Goal: Information Seeking & Learning: Learn about a topic

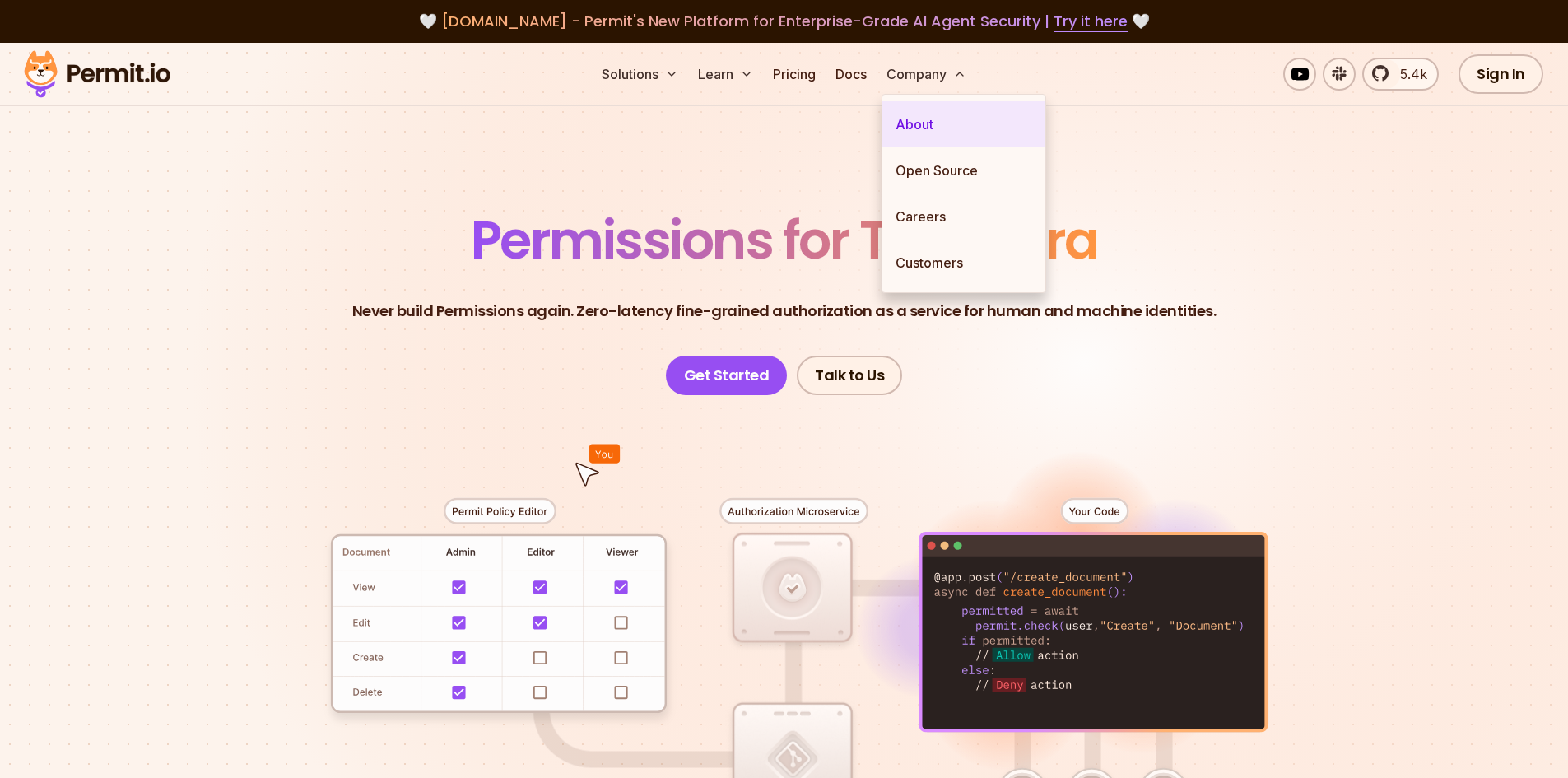
click at [909, 130] on link "About" at bounding box center [964, 124] width 163 height 46
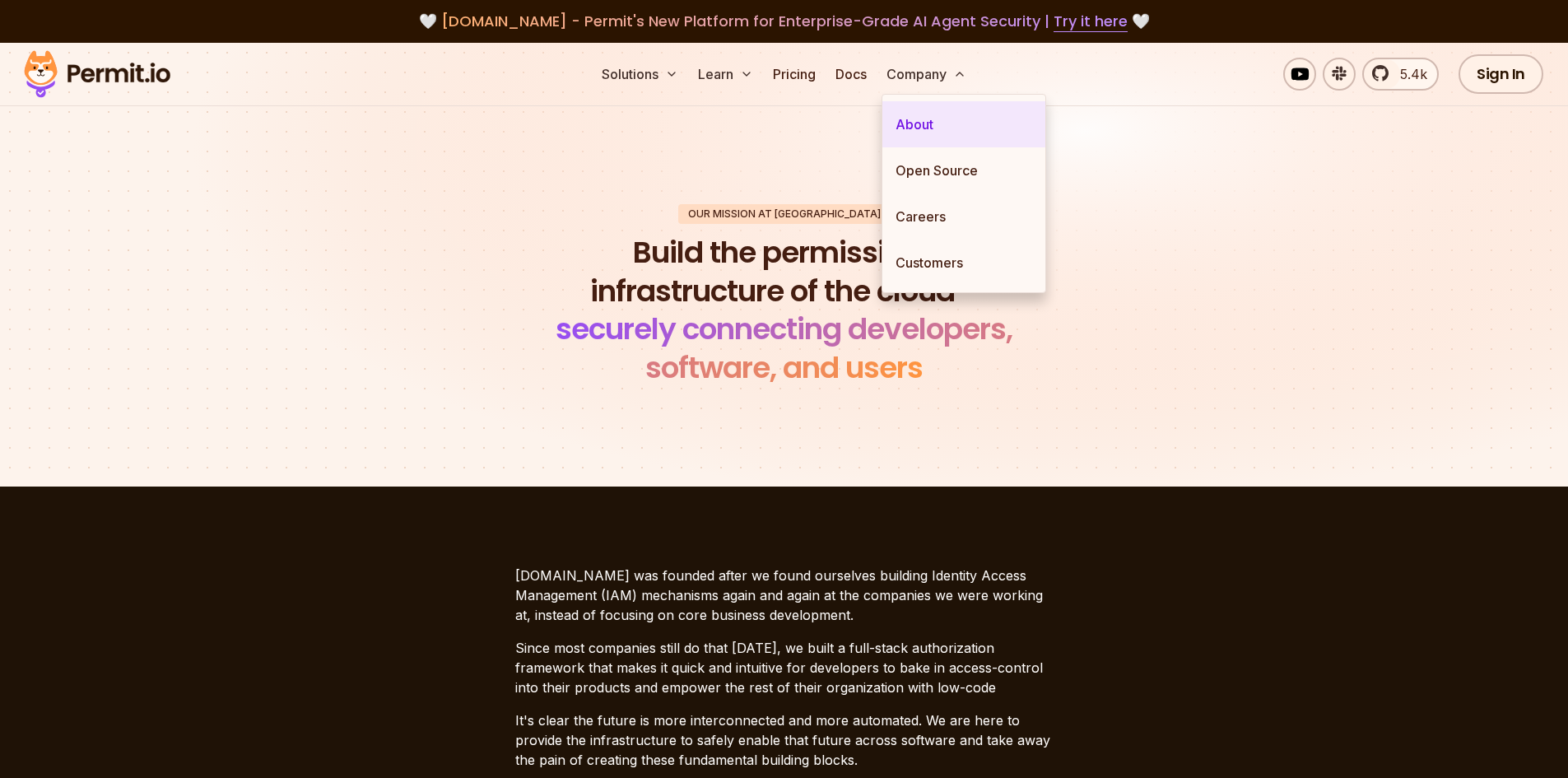
click at [909, 130] on link "About" at bounding box center [964, 124] width 163 height 46
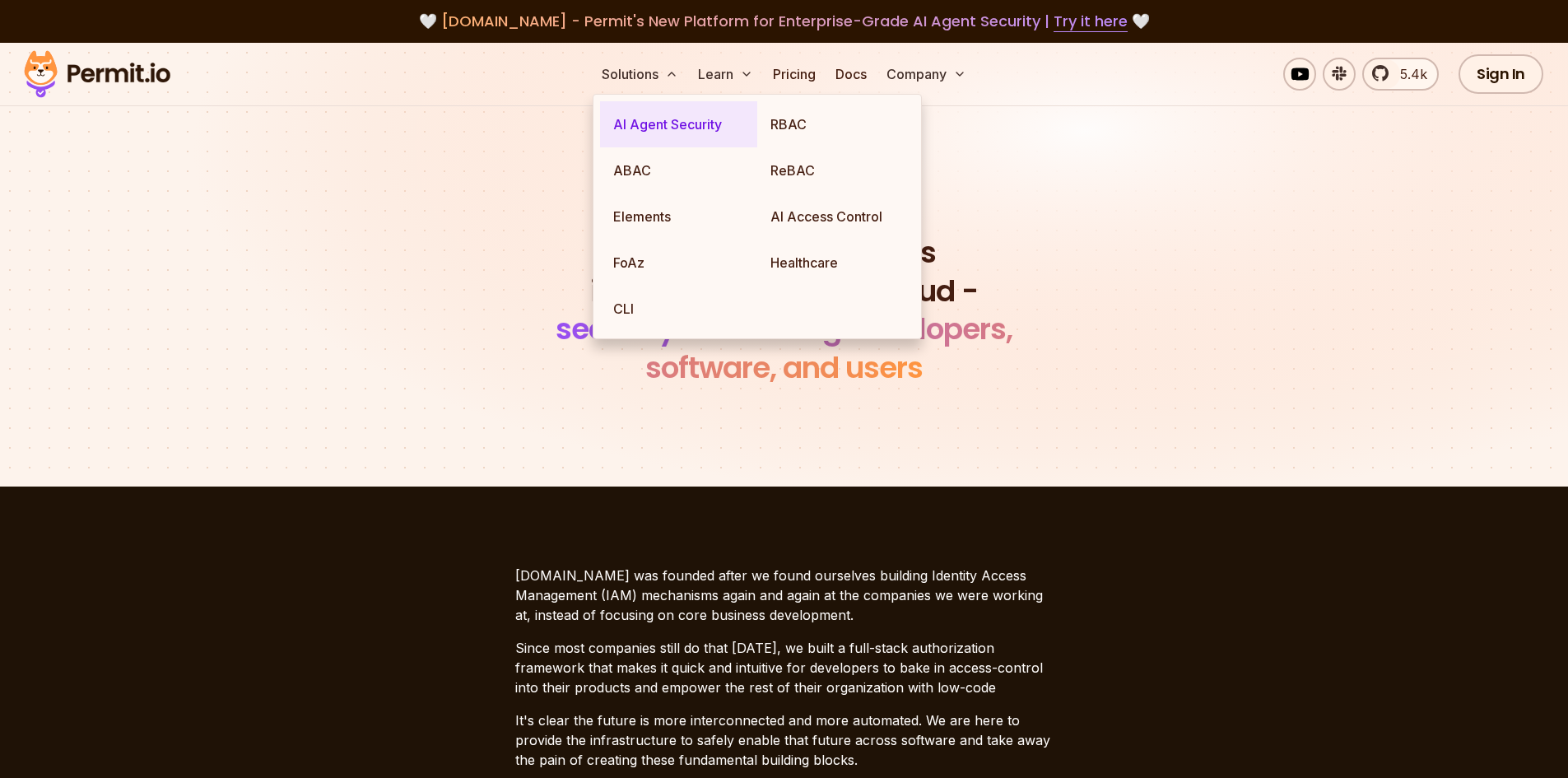
click at [654, 115] on link "AI Agent Security" at bounding box center [678, 124] width 157 height 46
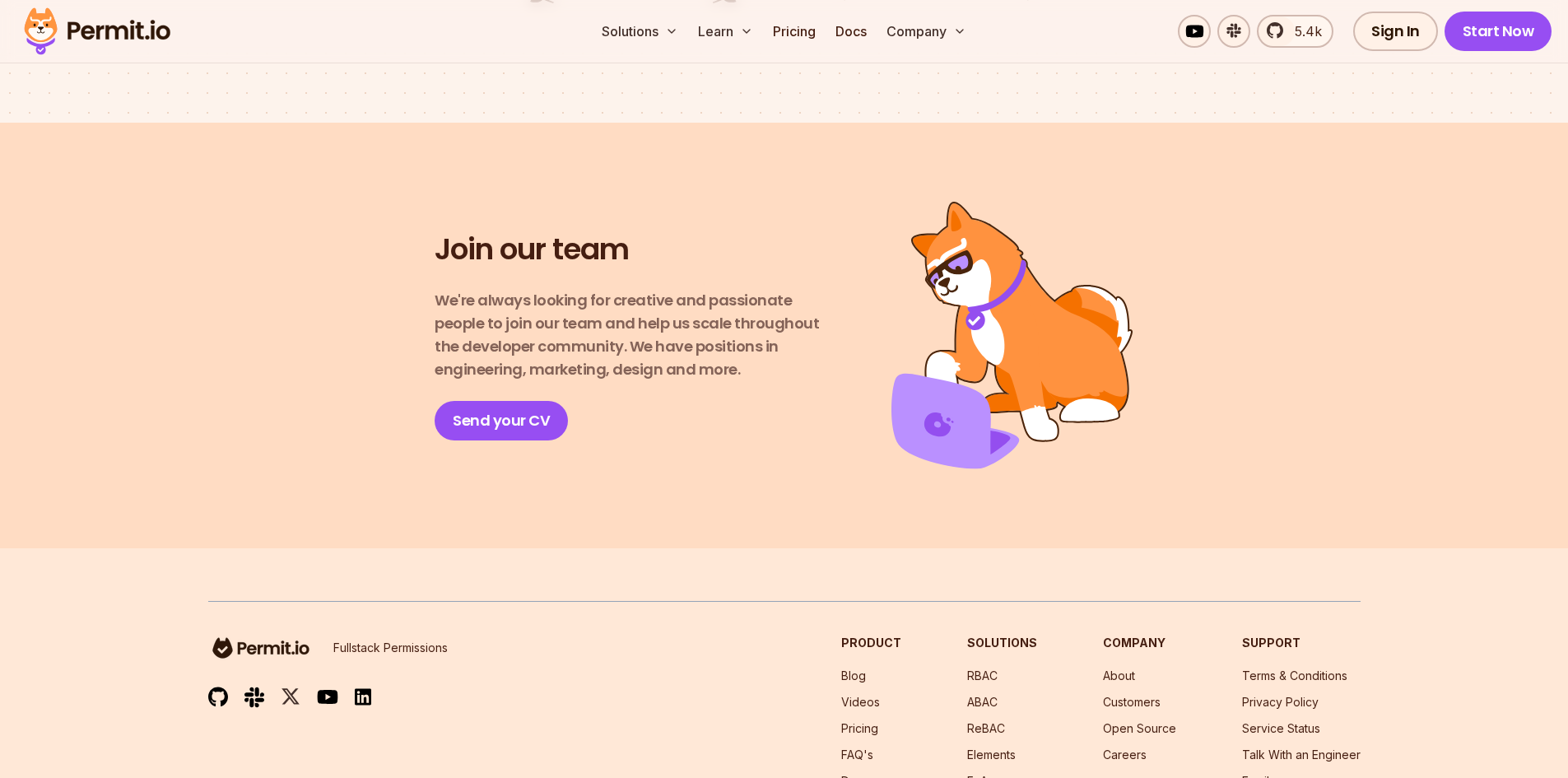
scroll to position [2911, 0]
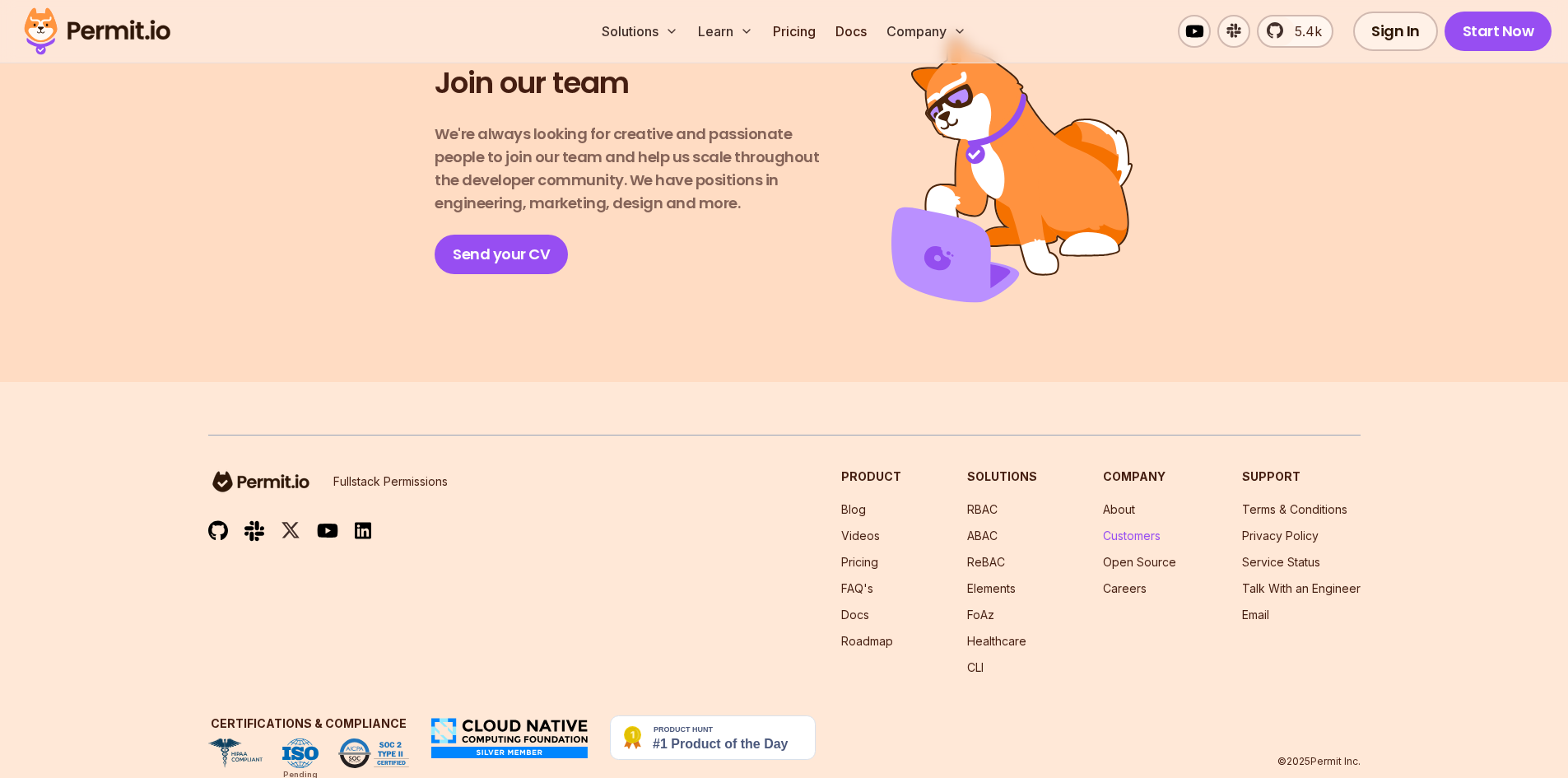
click at [1122, 528] on link "Customers" at bounding box center [1132, 535] width 58 height 14
